Goal: Transaction & Acquisition: Purchase product/service

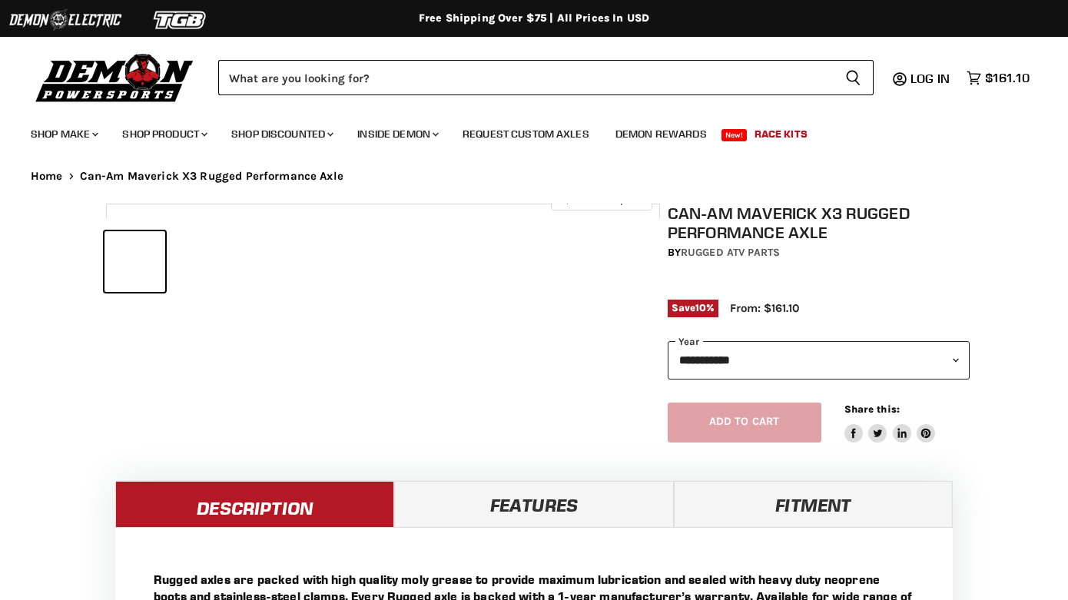
select select "******"
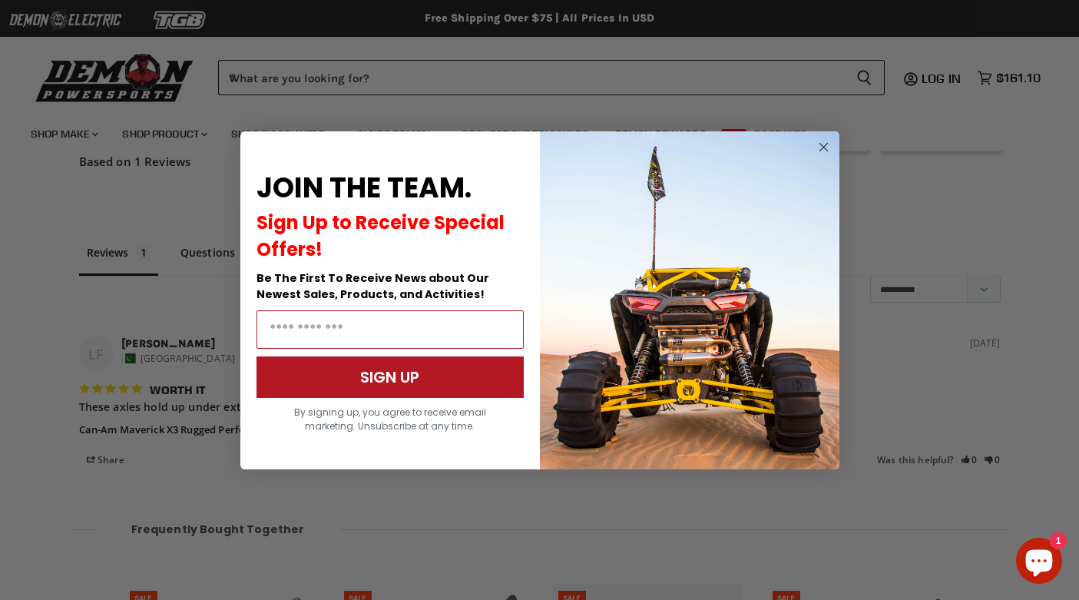
scroll to position [1200, 0]
